Goal: Task Accomplishment & Management: Use online tool/utility

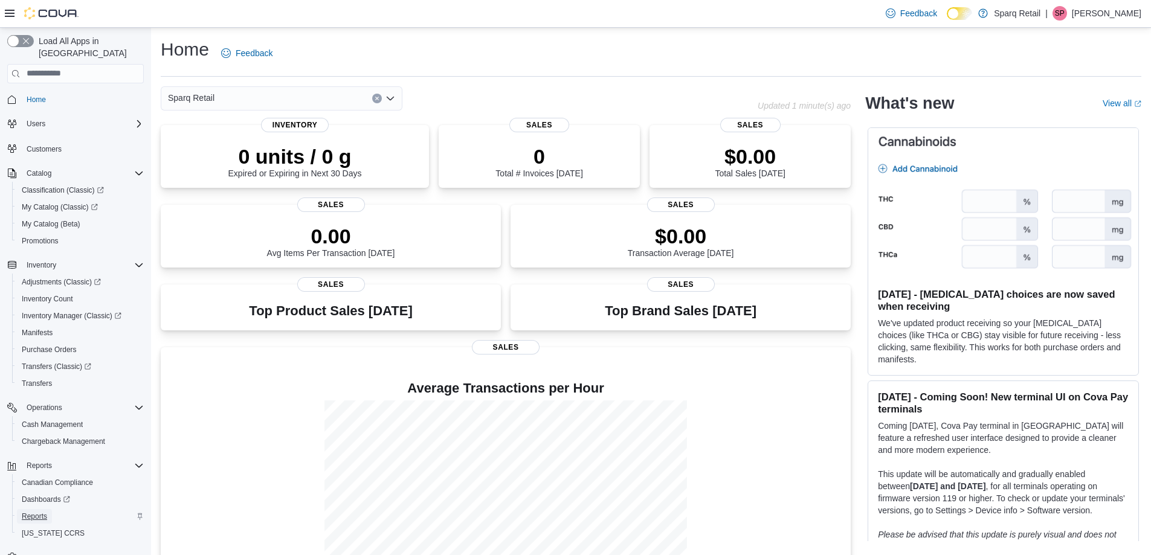
click at [35, 512] on span "Reports" at bounding box center [34, 517] width 25 height 10
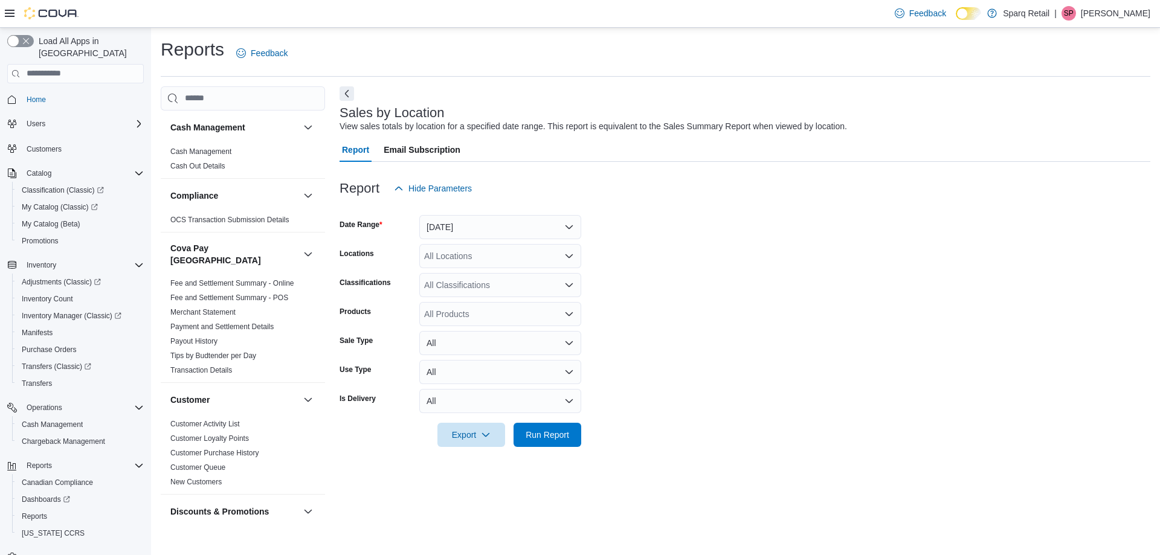
click at [460, 211] on div at bounding box center [745, 208] width 811 height 15
click at [455, 218] on button "[DATE]" at bounding box center [500, 227] width 162 height 24
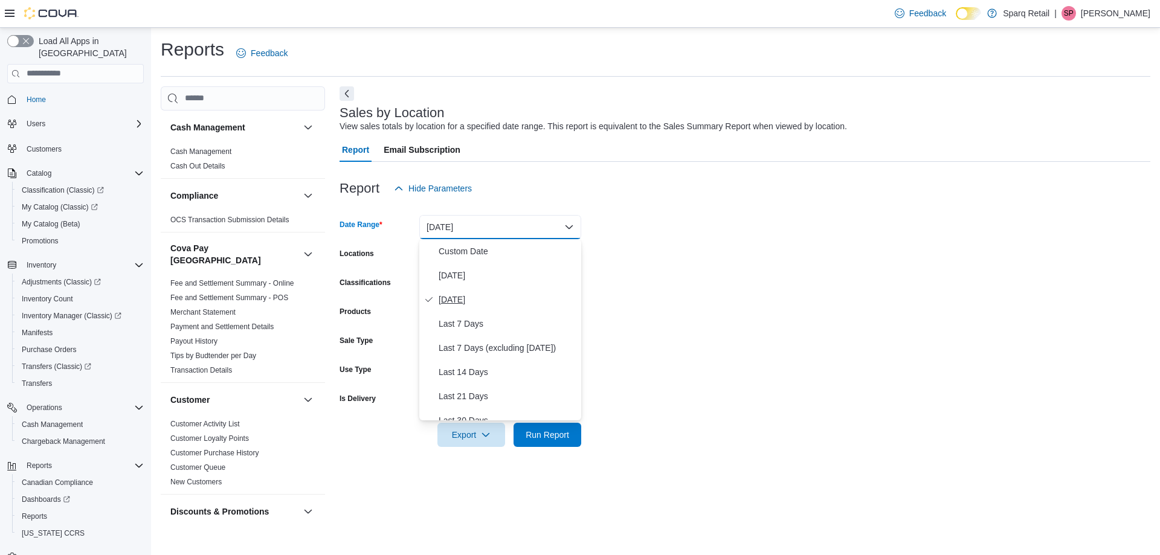
click at [468, 302] on span "[DATE]" at bounding box center [508, 299] width 138 height 15
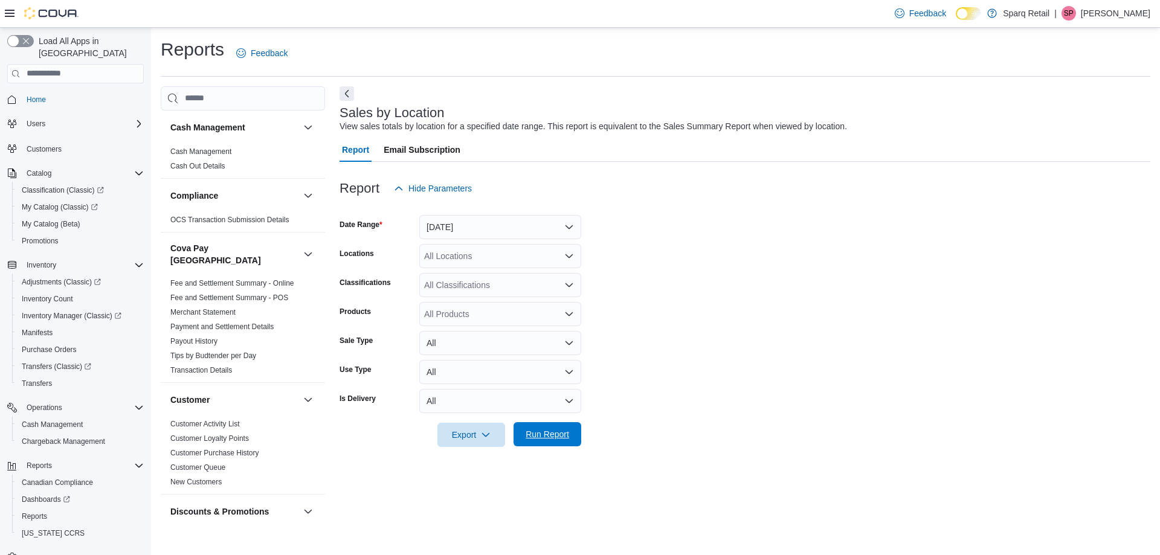
click at [528, 431] on span "Run Report" at bounding box center [548, 434] width 44 height 12
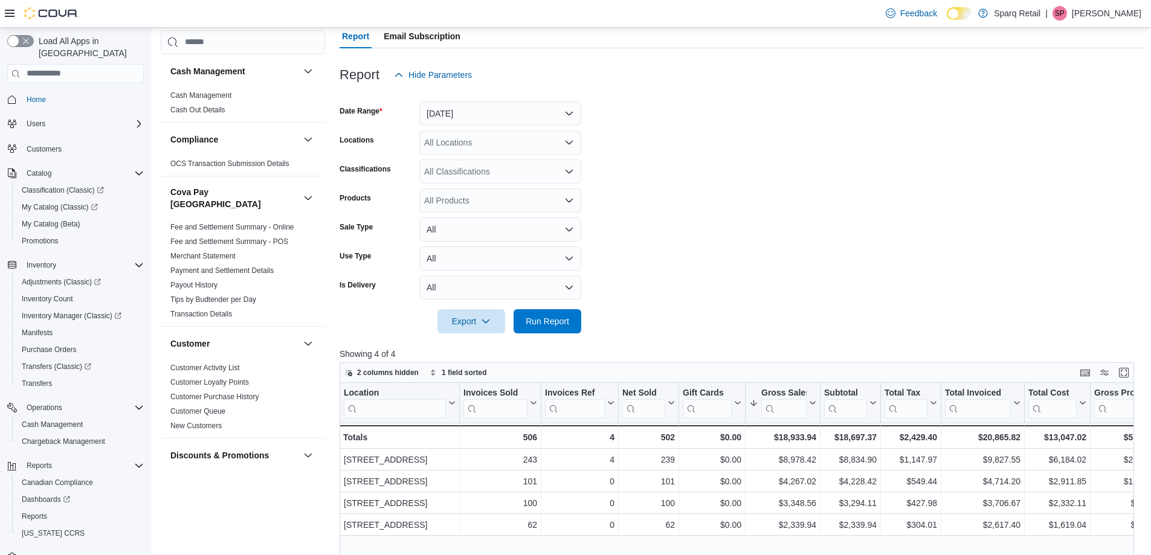
scroll to position [95, 0]
